Goal: Task Accomplishment & Management: Manage account settings

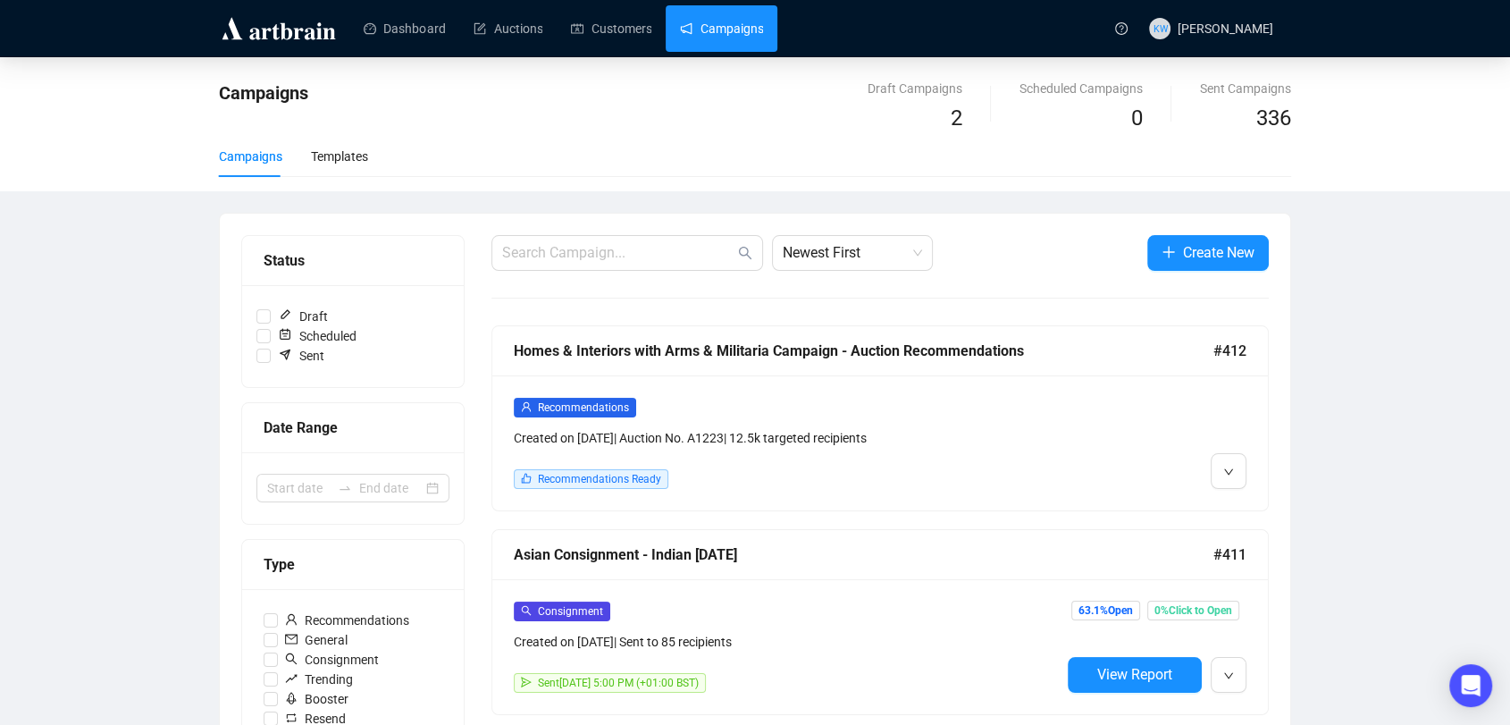
click at [818, 391] on div "Recommendations Created on [DATE] | Auction No. A1223 | 12.5k targeted recipien…" at bounding box center [880, 442] width 776 height 135
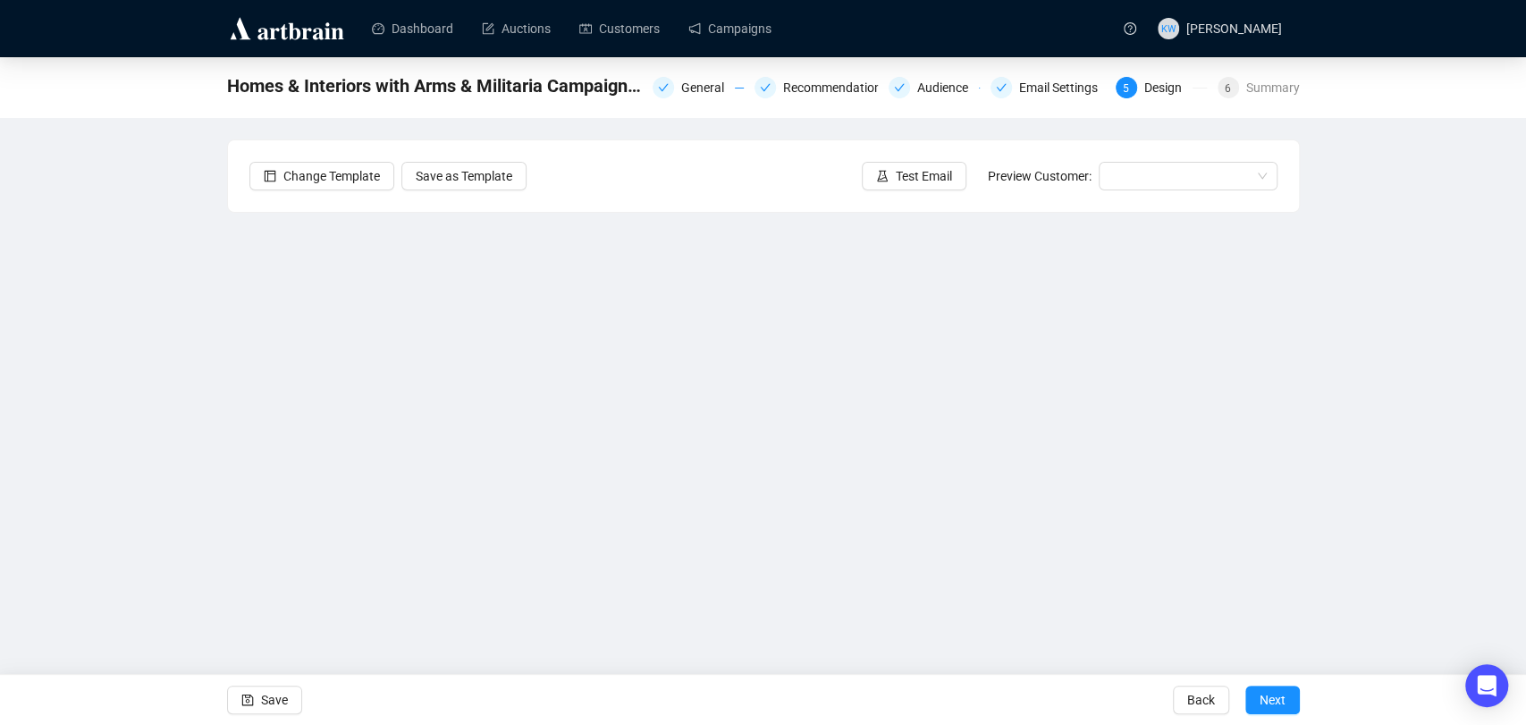
click at [1404, 400] on div "Homes & Interiors with Arms & Militaria Campaign - Auction Recommendations Gene…" at bounding box center [763, 359] width 1526 height 605
click at [180, 436] on div "Homes & Interiors with Arms & Militaria Campaign - Auction Recommendations Gene…" at bounding box center [763, 359] width 1526 height 605
click at [1414, 349] on div "Homes & Interiors with Arms & Militaria Campaign - Auction Recommendations Gene…" at bounding box center [763, 359] width 1526 height 605
click at [273, 683] on span "Save" at bounding box center [274, 700] width 27 height 50
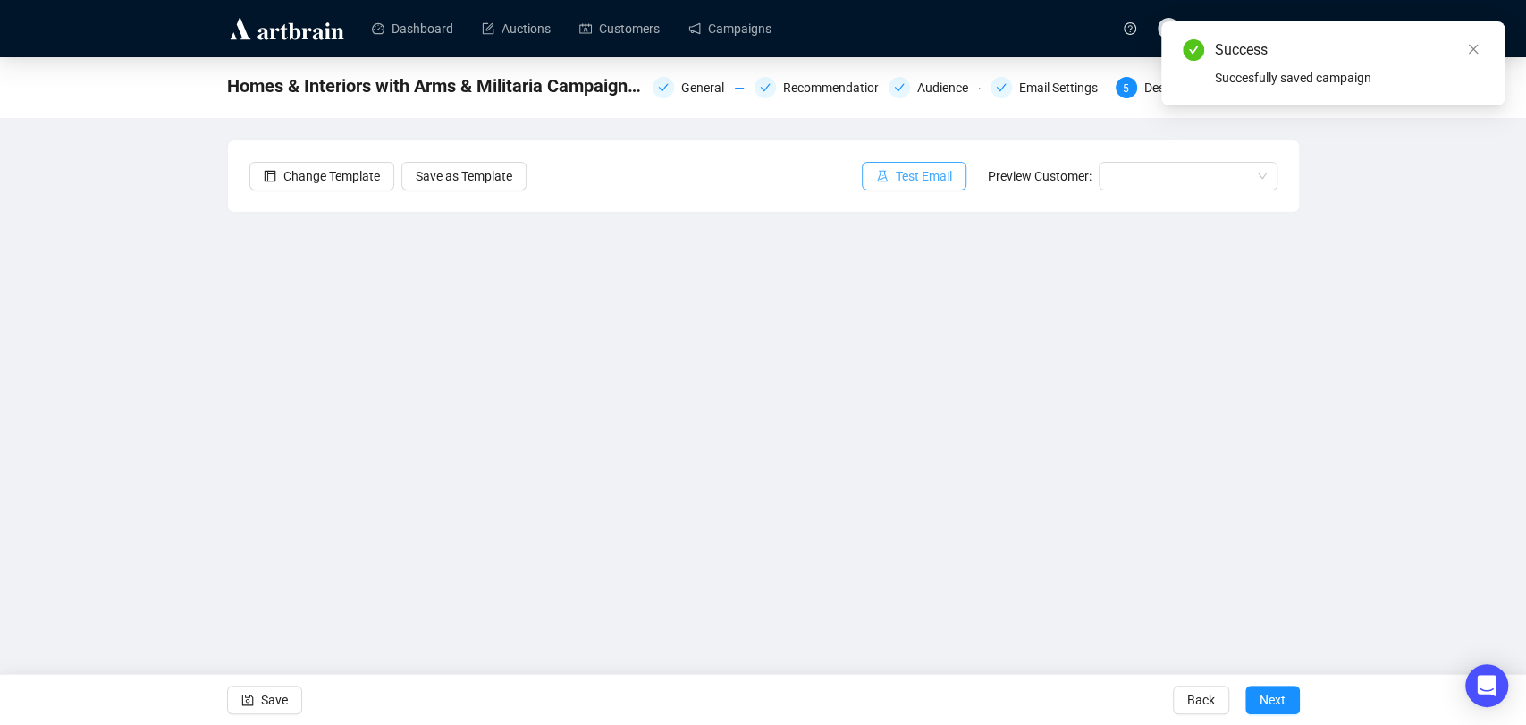
click at [939, 172] on span "Test Email" at bounding box center [924, 176] width 56 height 20
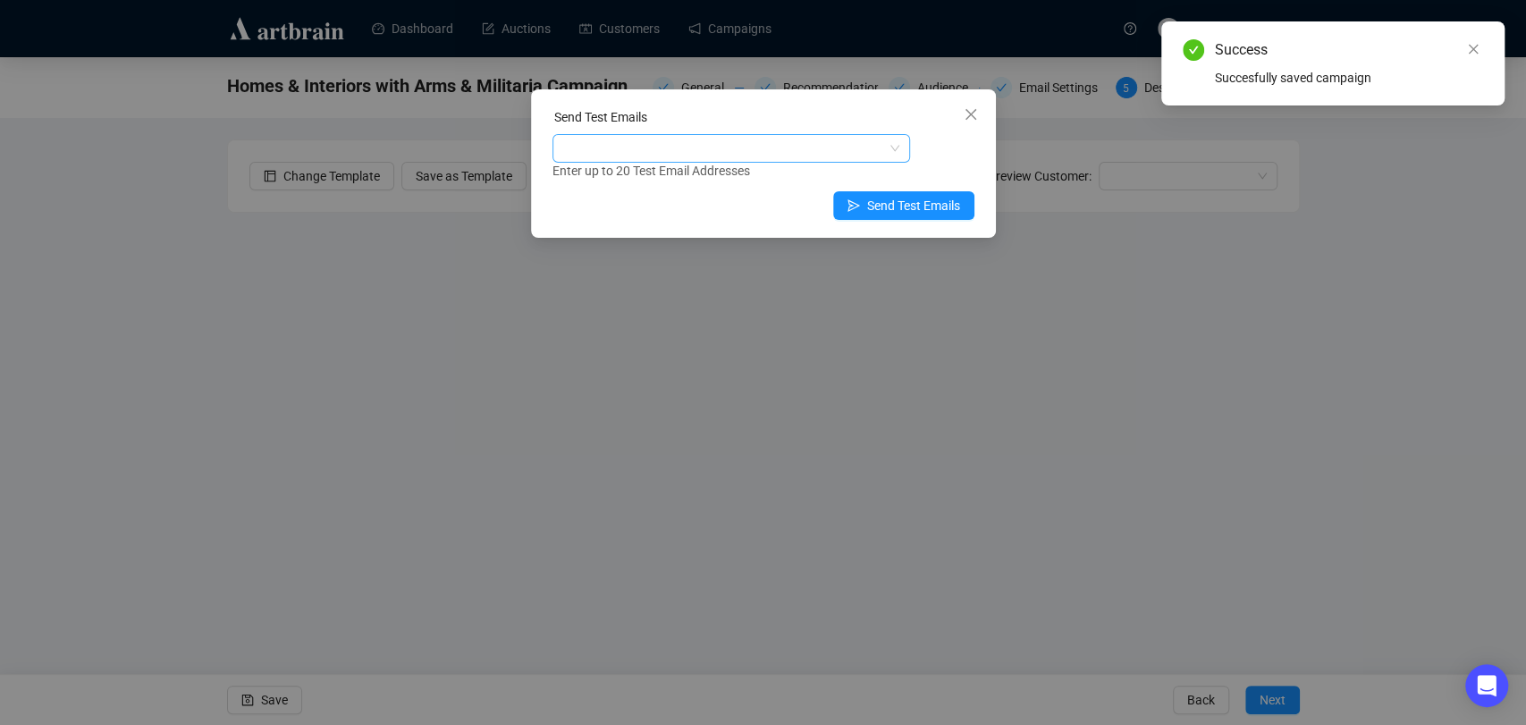
click at [858, 159] on div at bounding box center [722, 148] width 332 height 25
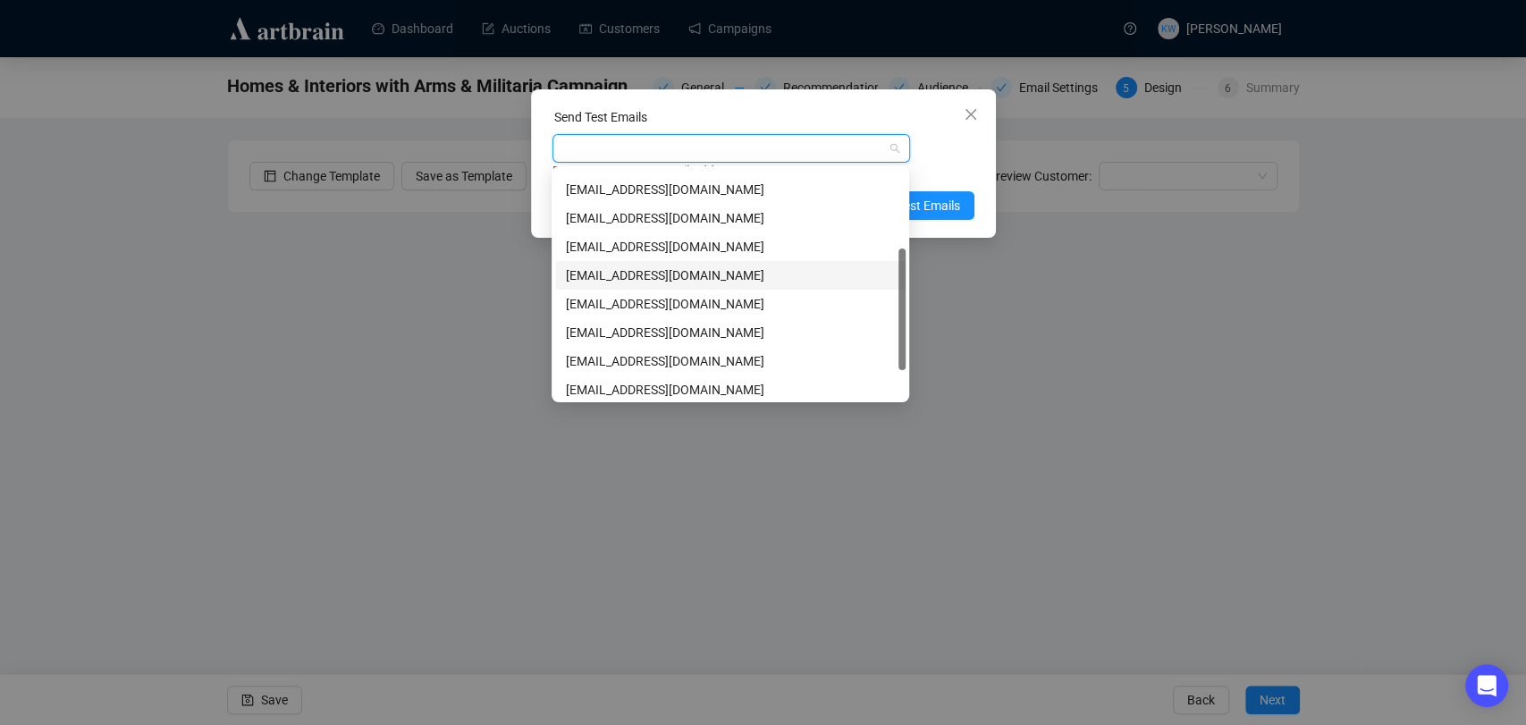
scroll to position [146, 0]
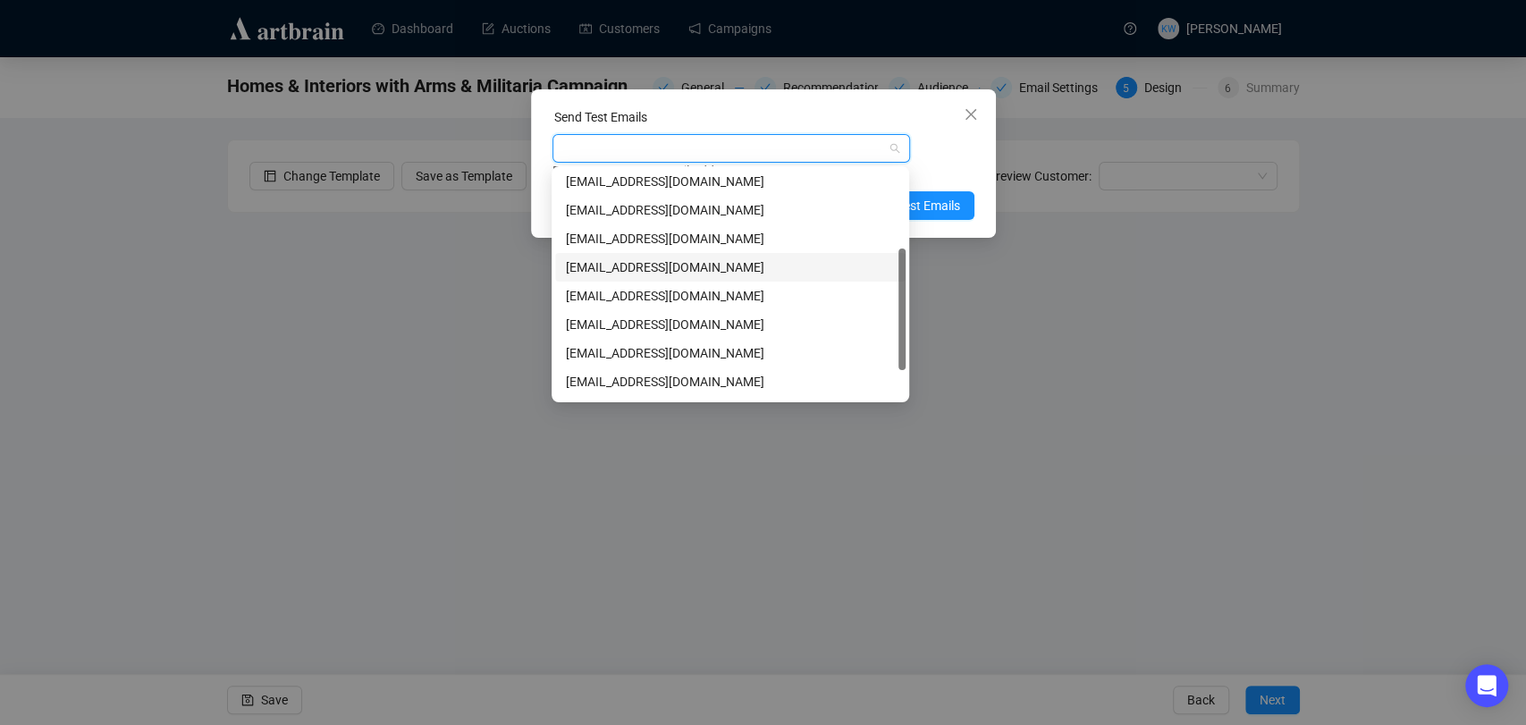
click at [646, 266] on div "[EMAIL_ADDRESS][DOMAIN_NAME]" at bounding box center [730, 267] width 329 height 20
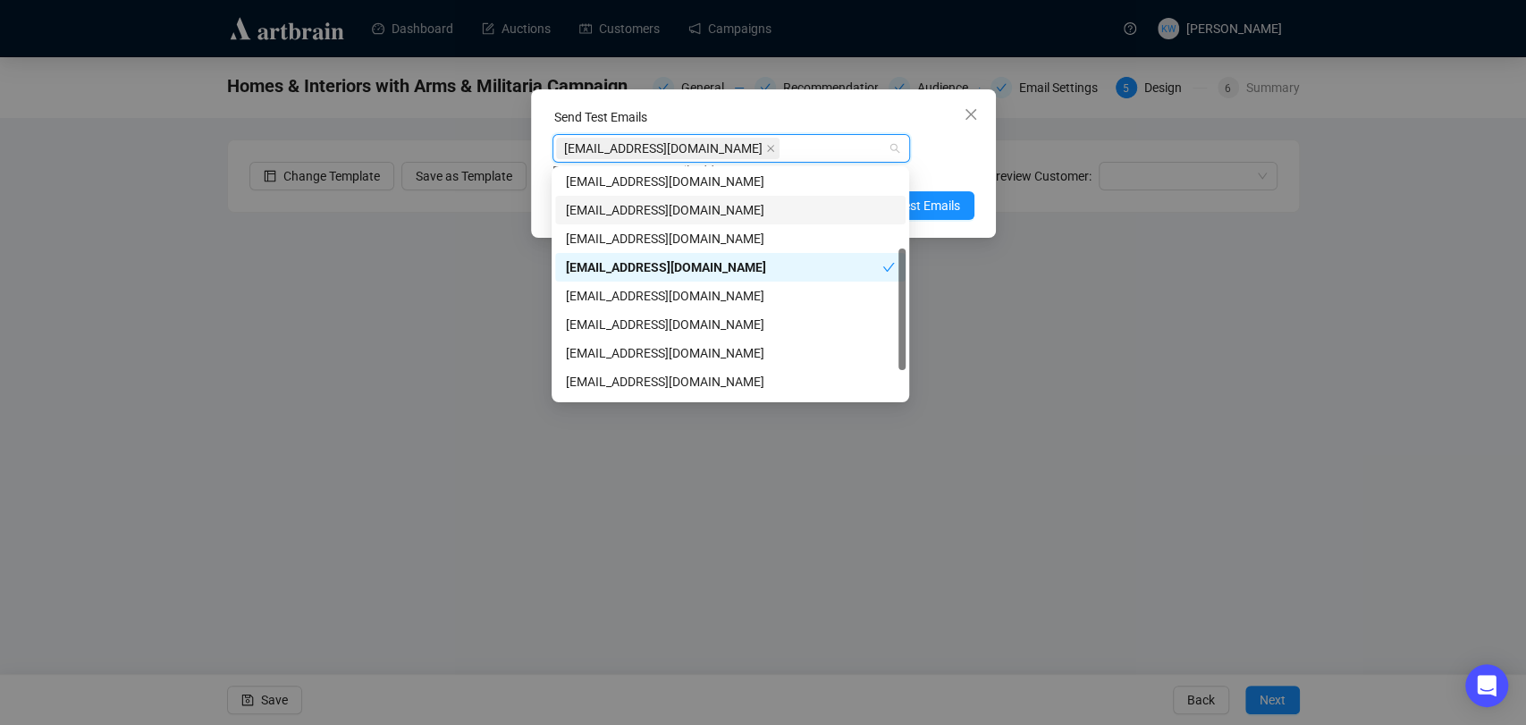
click at [970, 147] on div "[EMAIL_ADDRESS][DOMAIN_NAME] Enter up to 20 Test Email Addresses" at bounding box center [763, 157] width 422 height 46
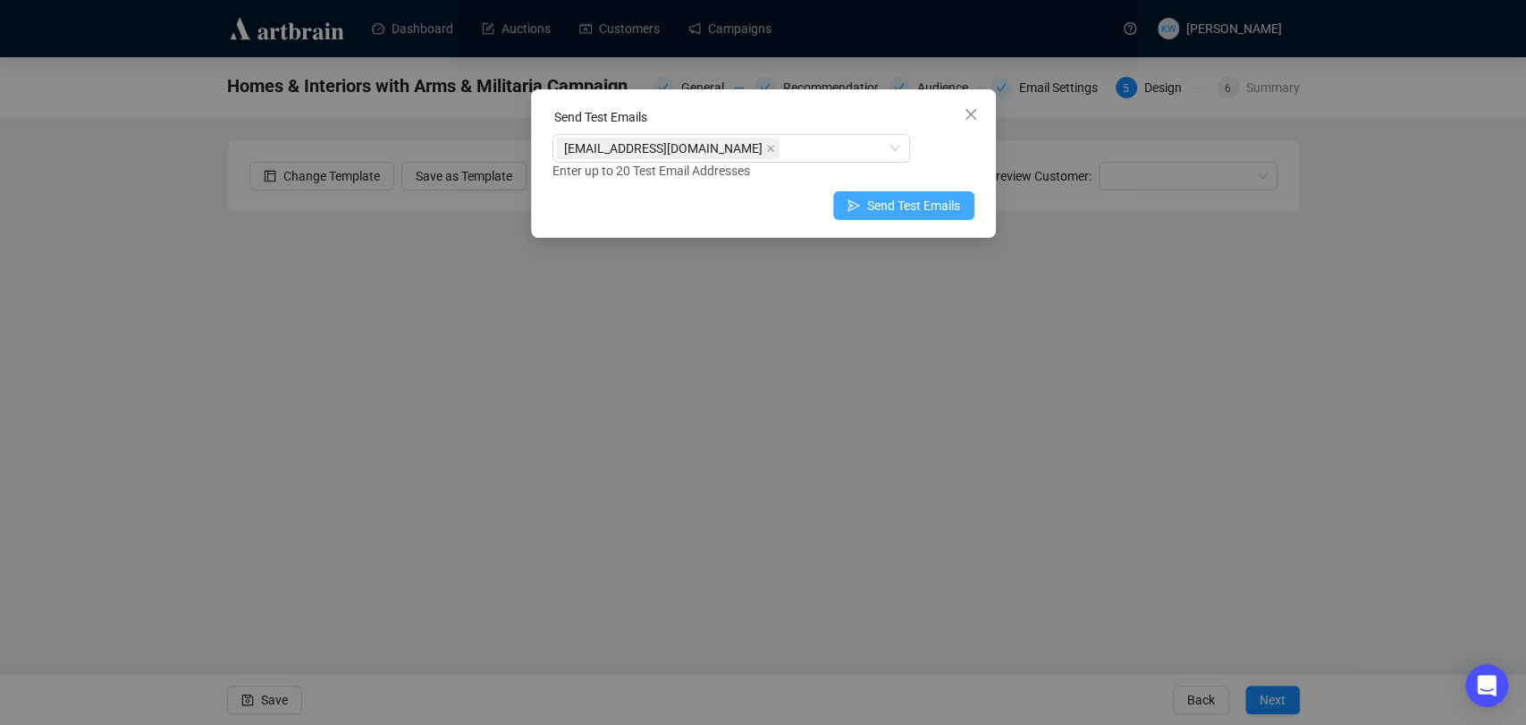
click at [887, 206] on span "Send Test Emails" at bounding box center [913, 206] width 93 height 20
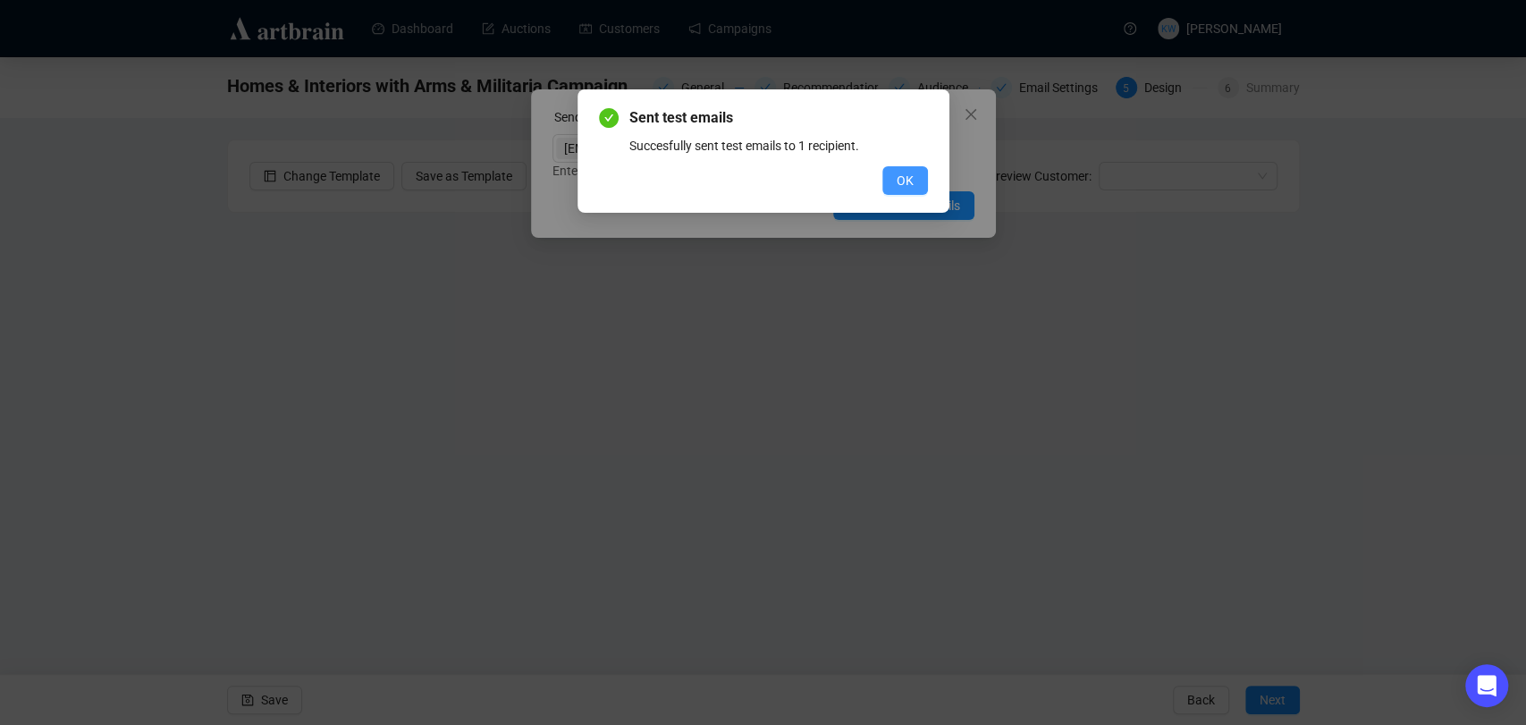
click at [897, 188] on span "OK" at bounding box center [904, 181] width 17 height 20
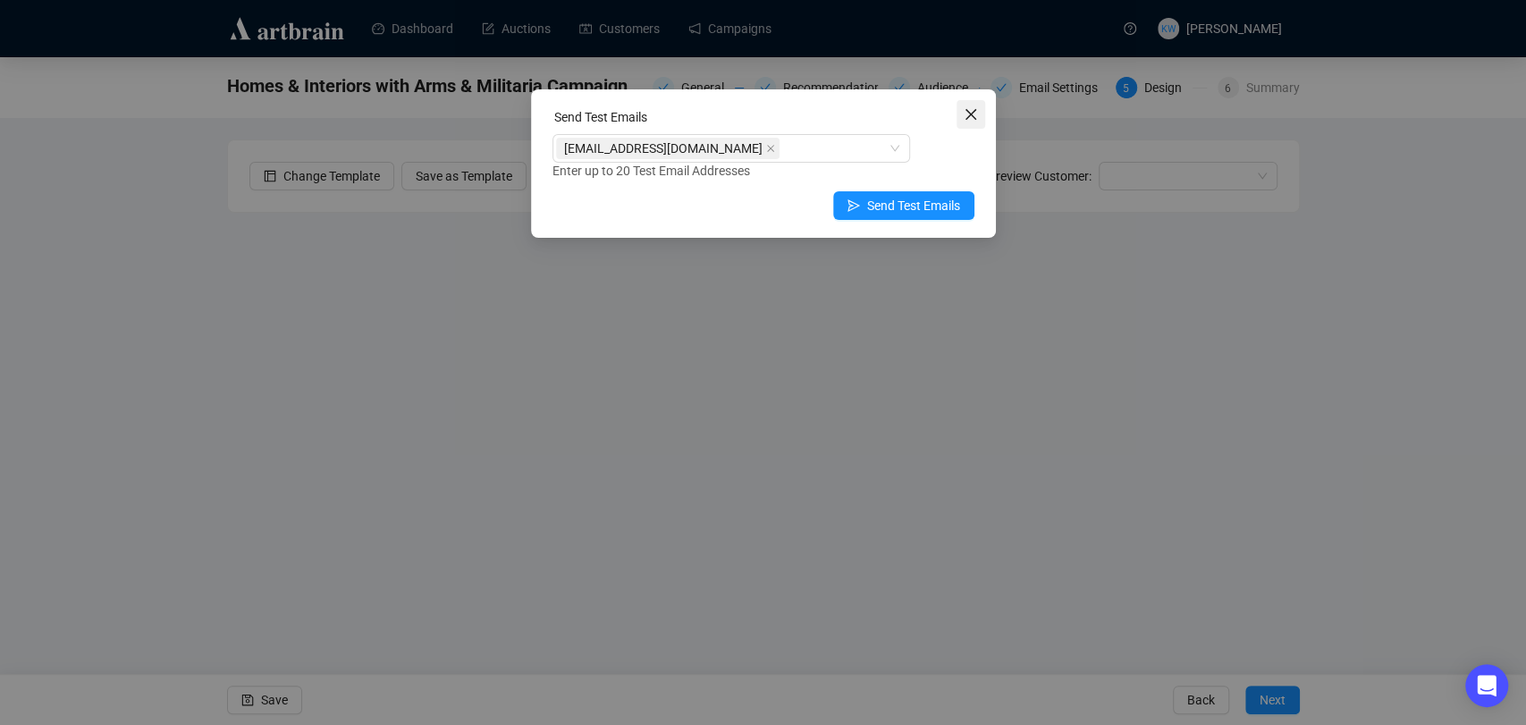
click at [965, 120] on icon "close" at bounding box center [970, 114] width 14 height 14
